Goal: Complete application form

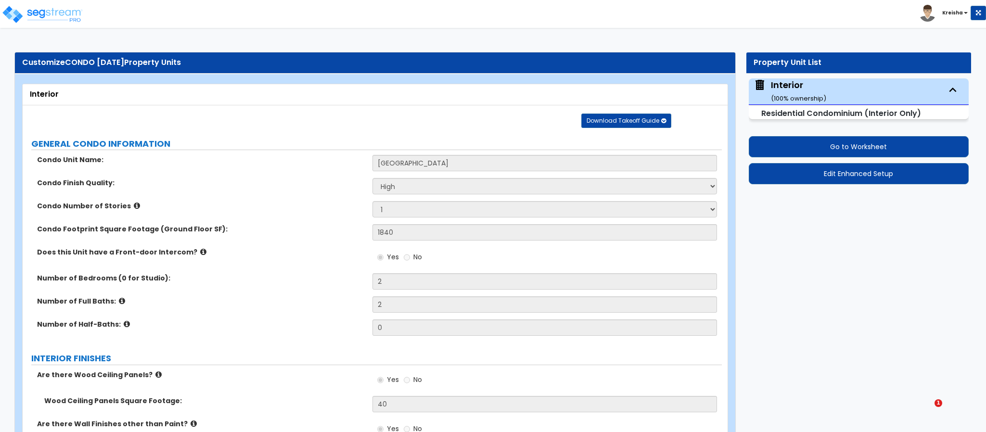
select select "2"
select select "1"
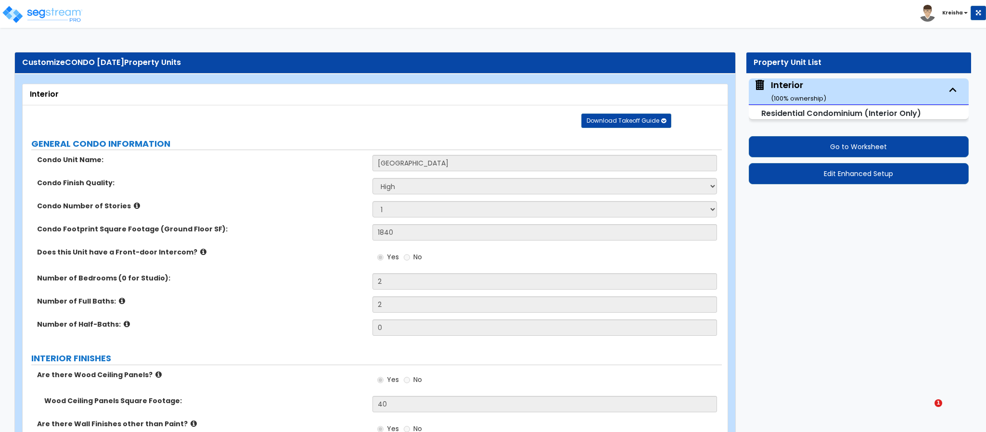
select select "1"
select select "3"
select select "1"
select select "2"
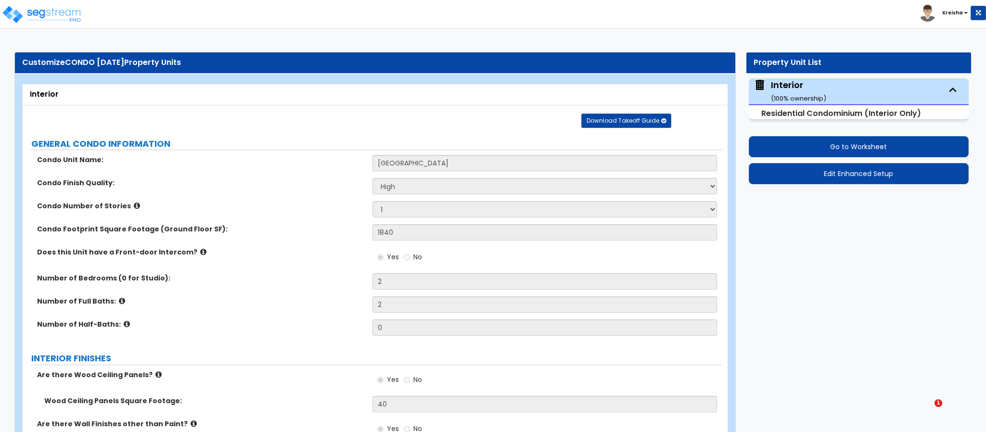
select select "1"
select select "2"
select select "3"
select select "1"
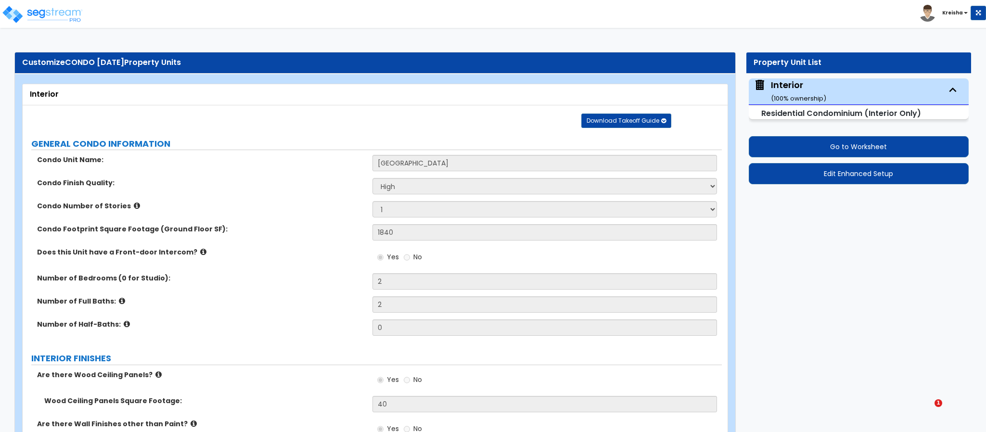
select select "5"
select select "3"
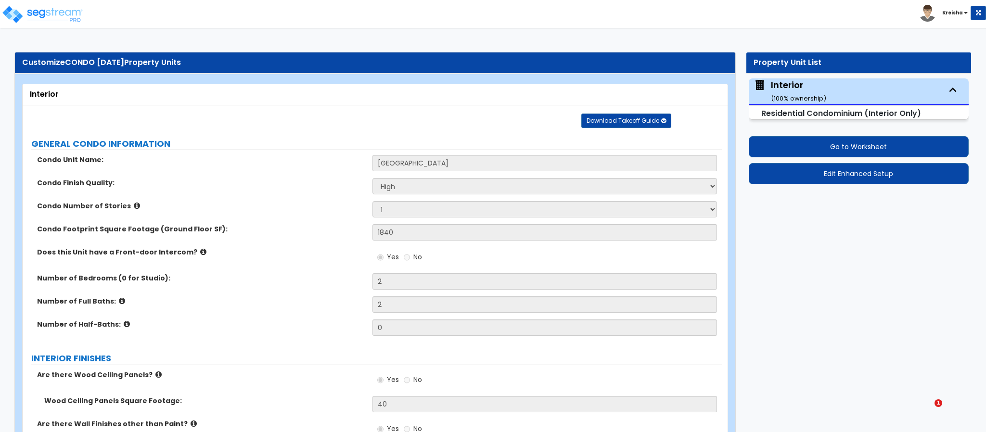
select select "2"
select select "1"
select select "2"
select select "7"
select select "4"
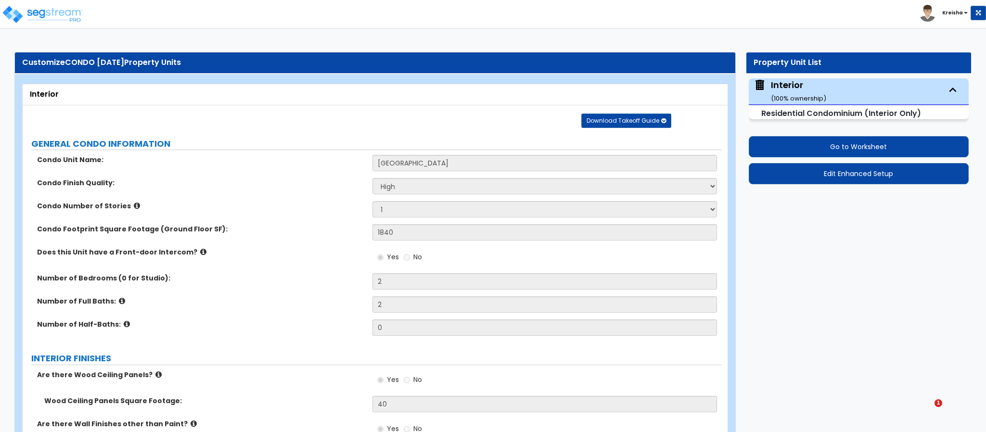
select select "5"
select select "2"
select select "1"
select select "4"
select select "1"
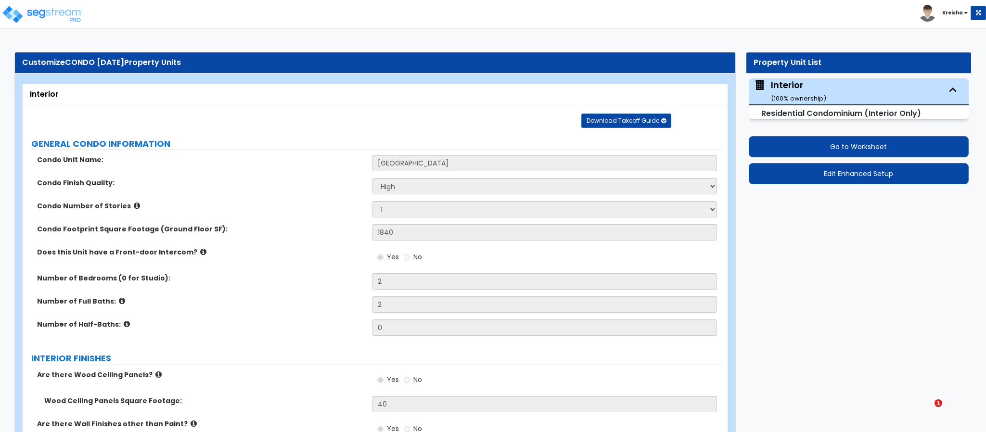
select select "1"
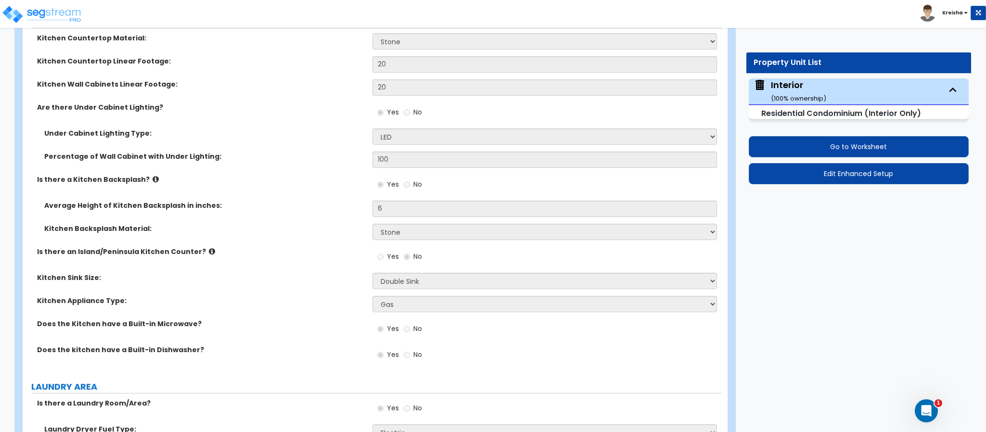
scroll to position [1728, 0]
drag, startPoint x: 829, startPoint y: 147, endPoint x: 499, endPoint y: 124, distance: 329.9
click at [489, 127] on div "Yes No" at bounding box center [547, 115] width 350 height 26
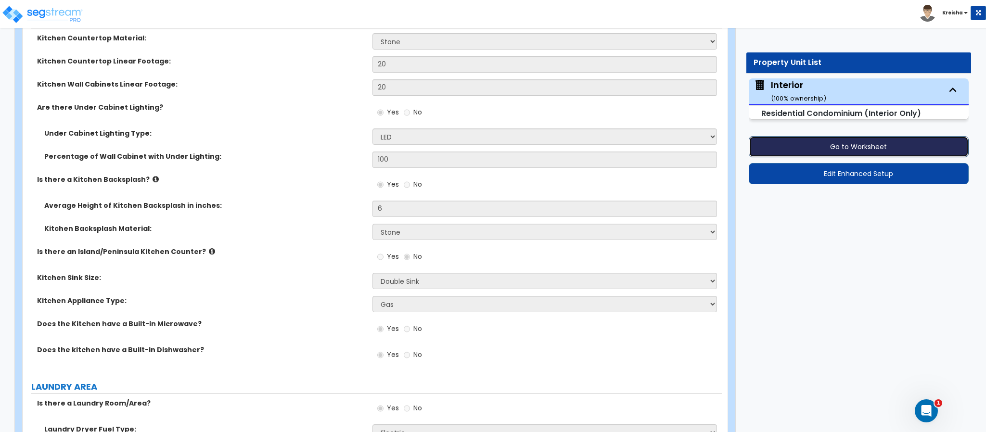
click at [829, 136] on button "Go to Worksheet" at bounding box center [859, 146] width 220 height 21
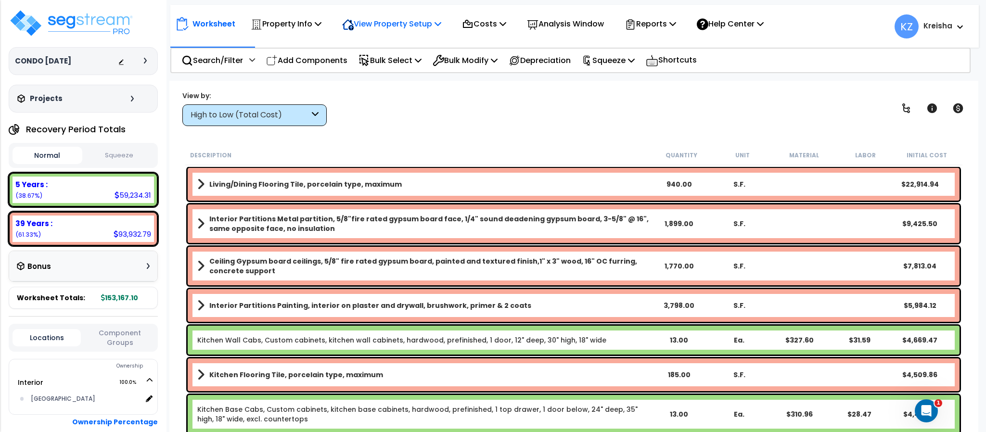
click at [354, 19] on icon at bounding box center [348, 25] width 12 height 12
click at [379, 67] on link "View Questionnaire" at bounding box center [384, 65] width 95 height 19
